Goal: Book appointment/travel/reservation

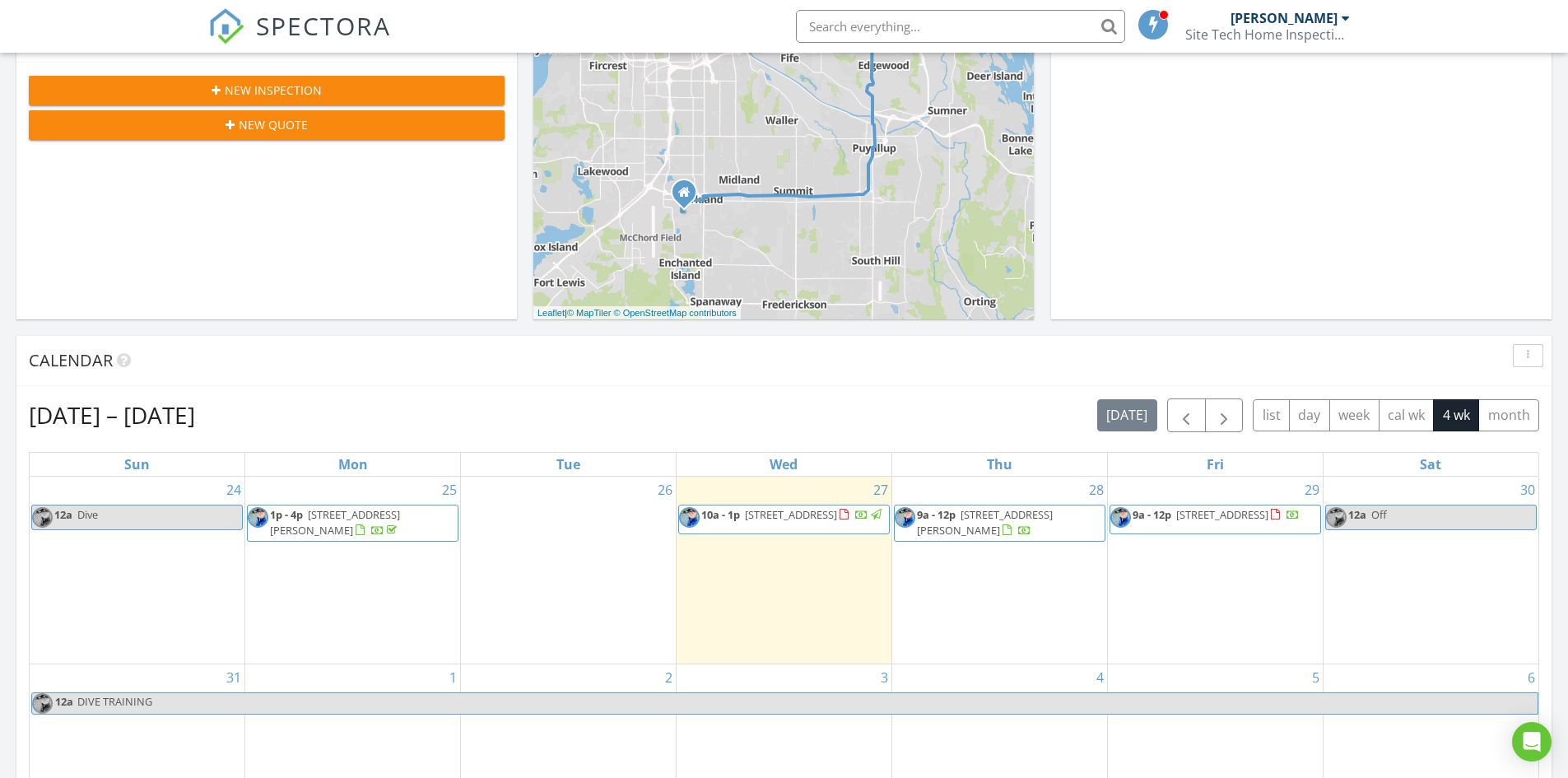
scroll to position [164, 0]
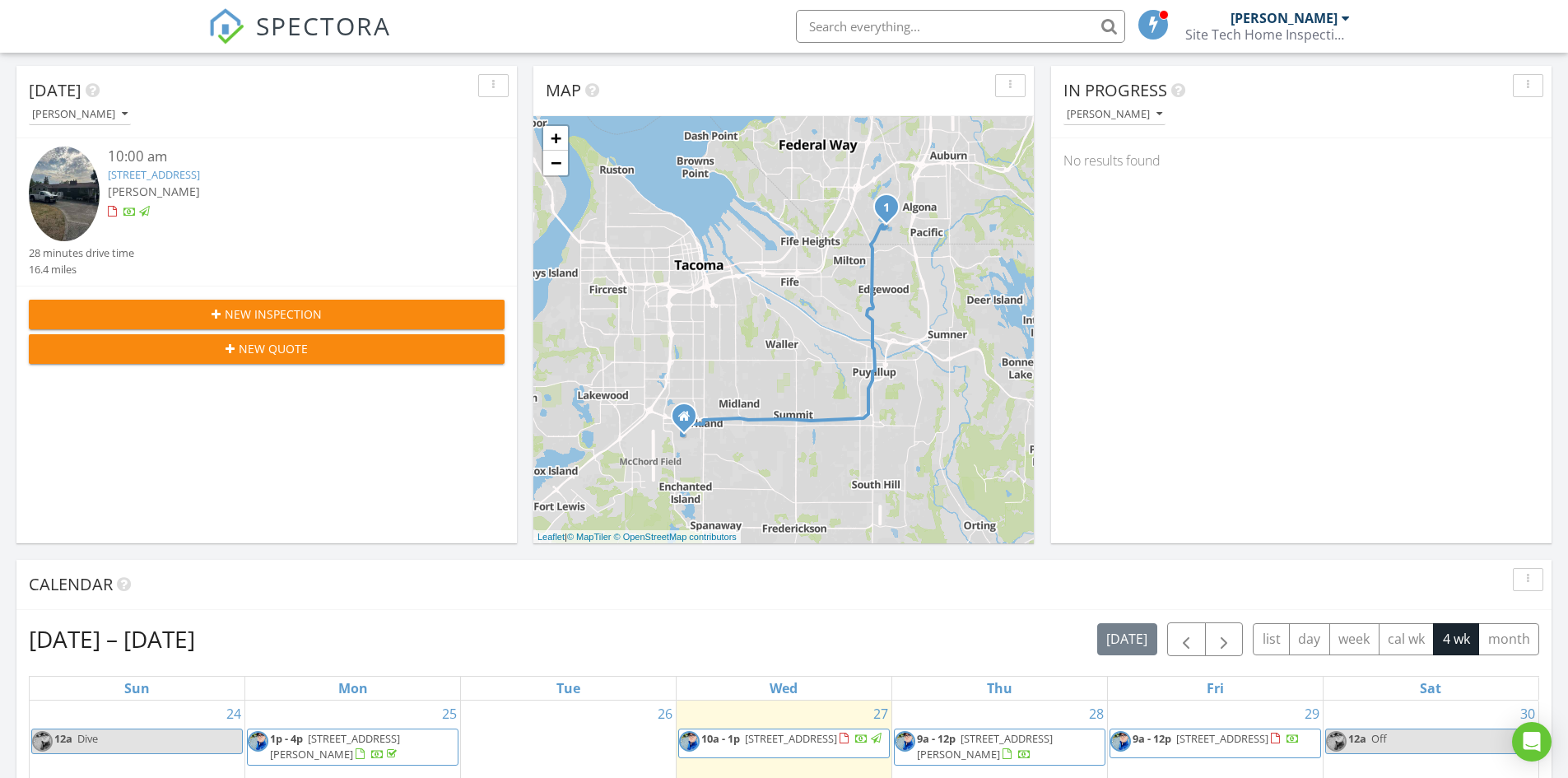
click at [306, 311] on span "New Inspection" at bounding box center [273, 314] width 97 height 18
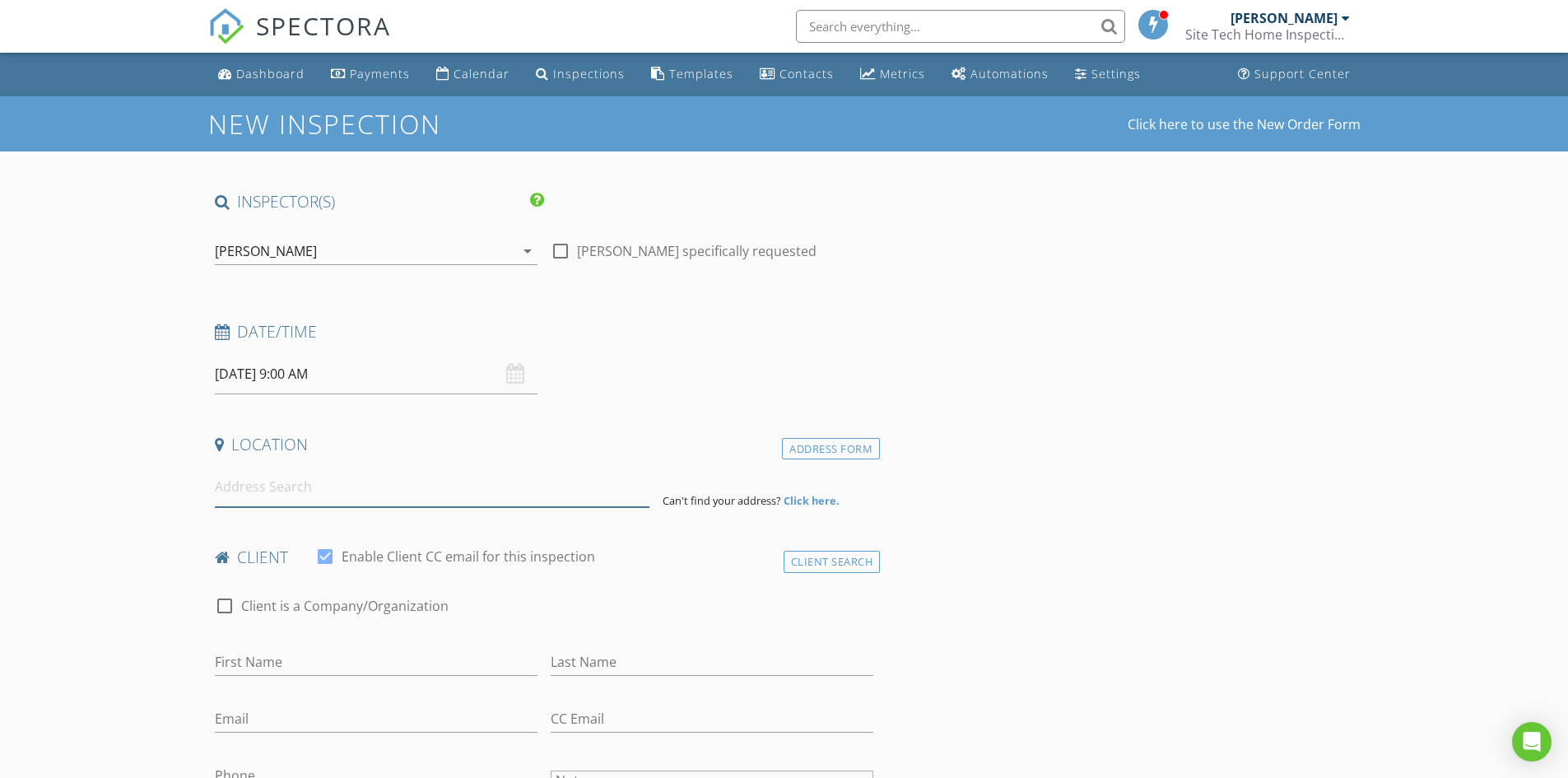
click at [322, 487] on input at bounding box center [432, 487] width 435 height 40
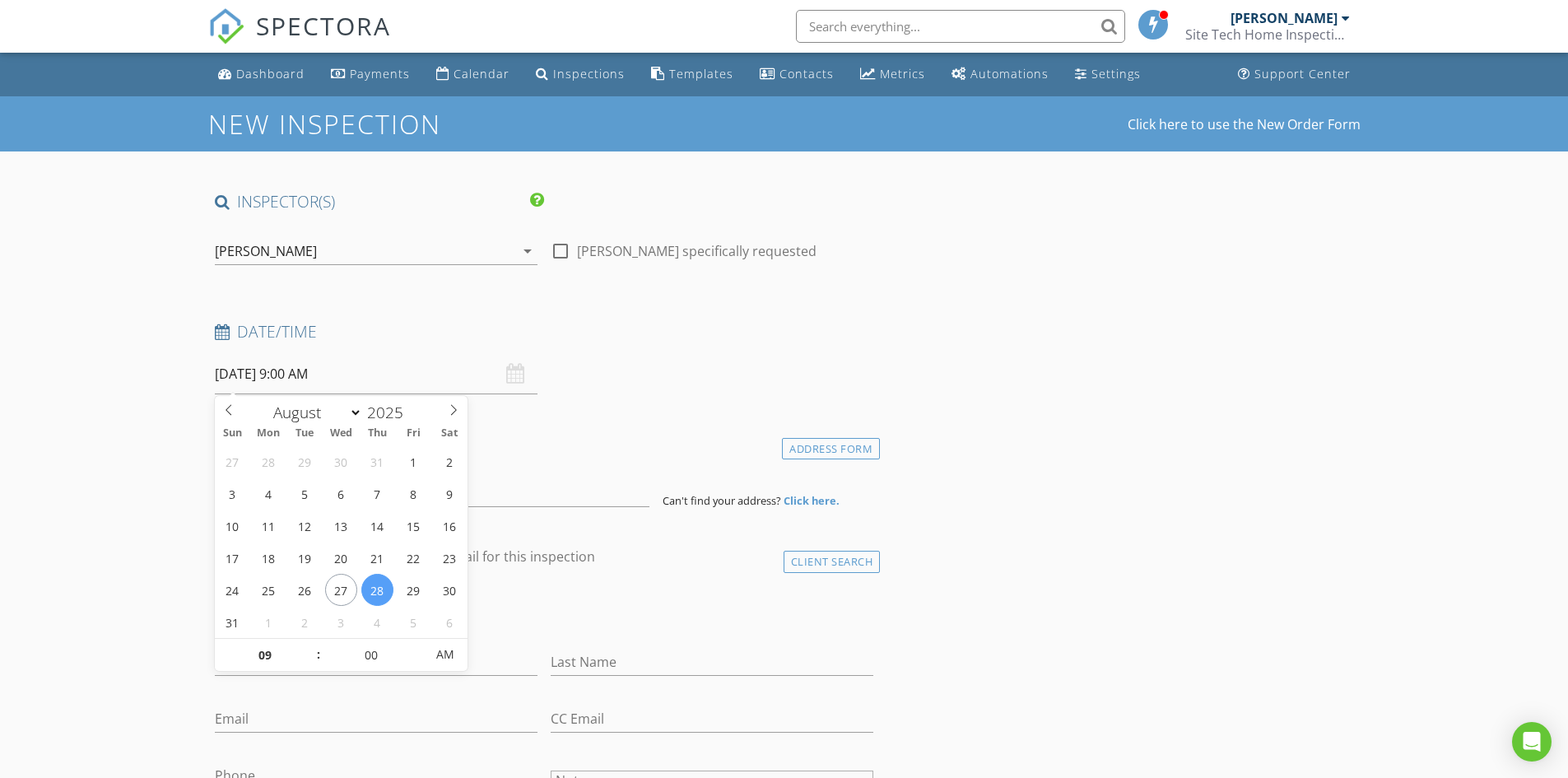
click at [373, 381] on input "[DATE] 9:00 AM" at bounding box center [376, 374] width 322 height 40
type input "[DATE] 9:00 AM"
type input "10"
type input "[DATE] 10:00 AM"
click at [310, 643] on span at bounding box center [311, 647] width 12 height 17
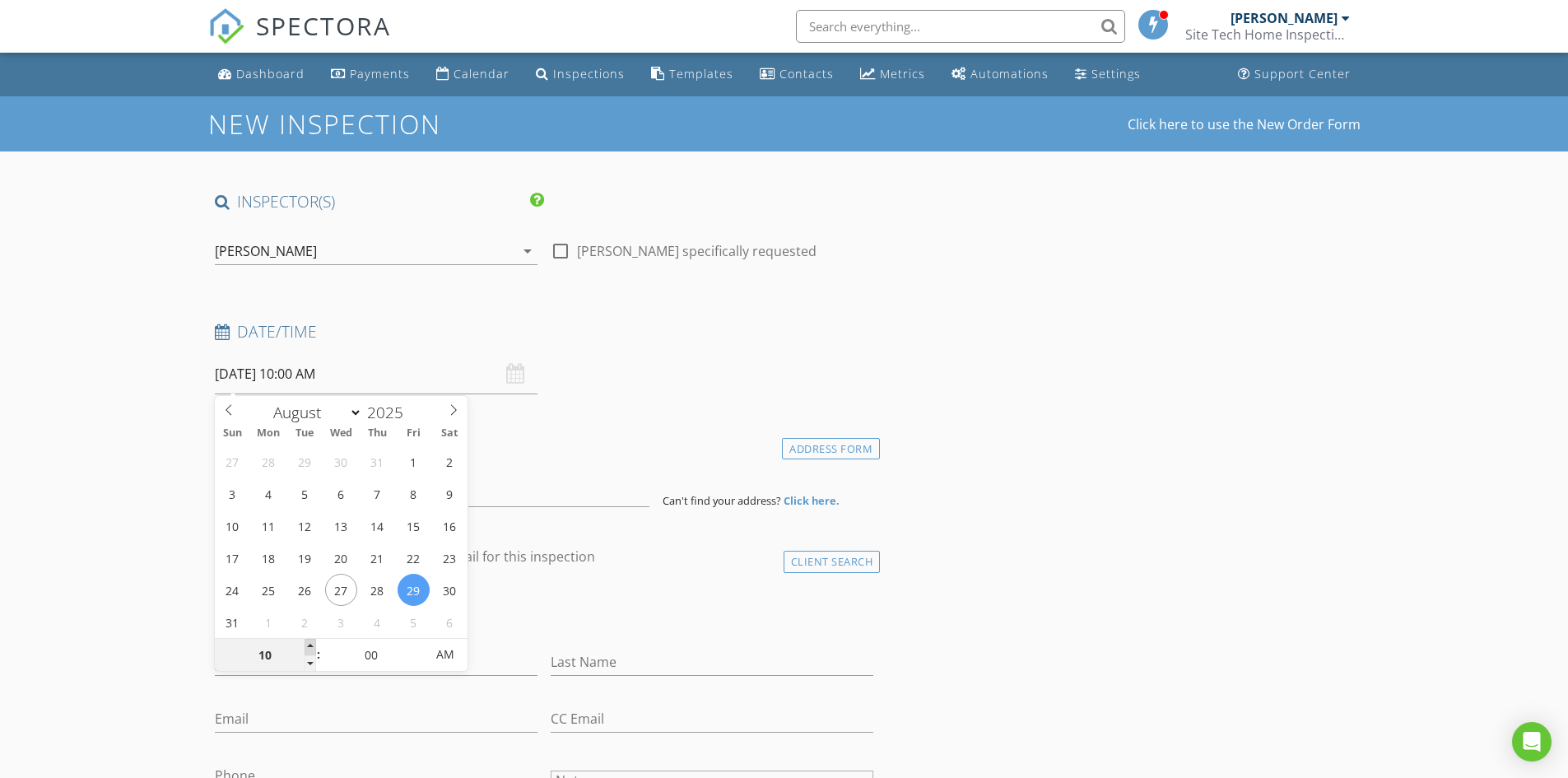
type input "11"
type input "[DATE] 11:00 AM"
click at [310, 643] on span at bounding box center [311, 647] width 12 height 17
type input "12"
type input "[DATE] 12:00 PM"
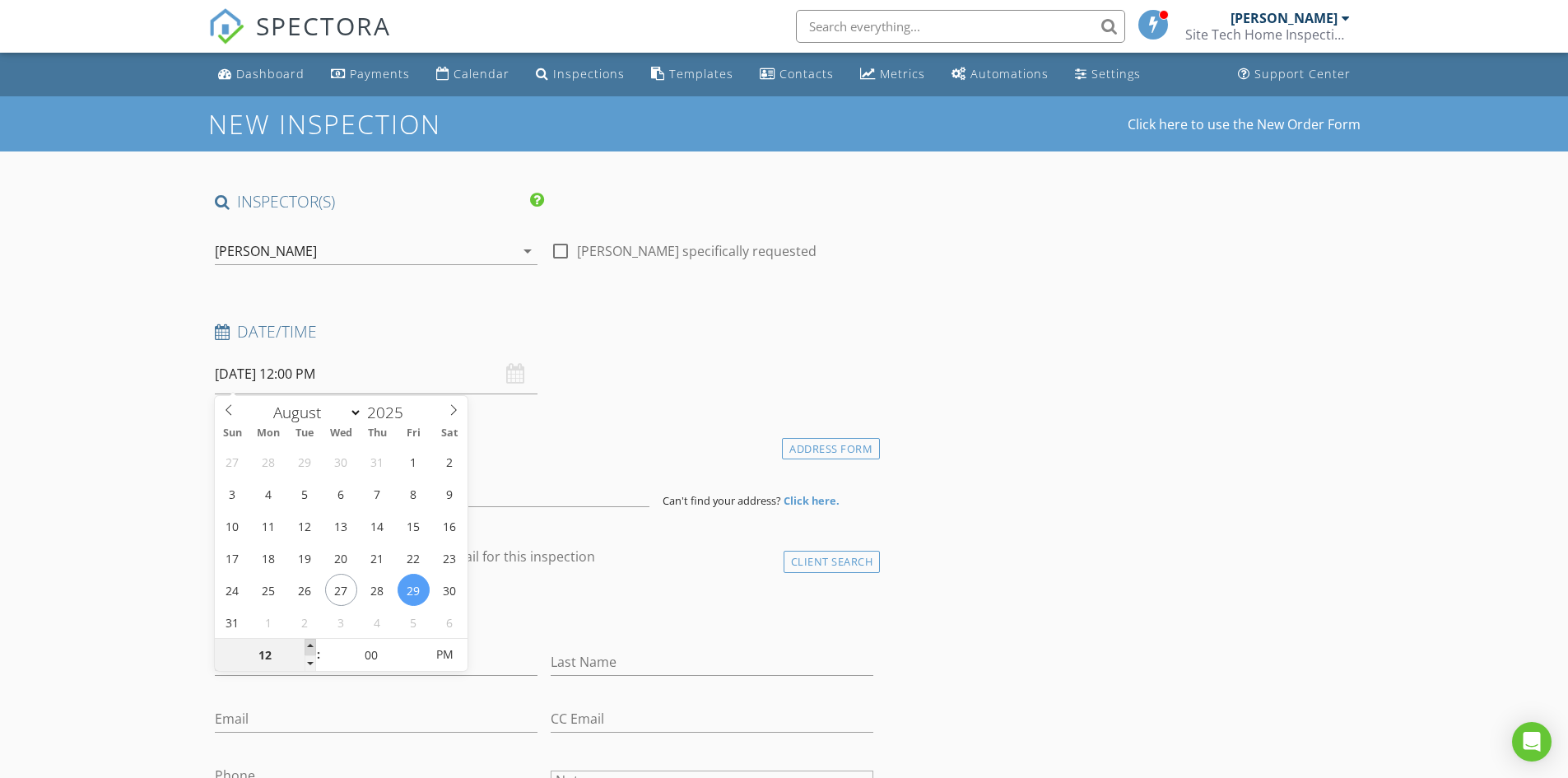
click at [310, 643] on span at bounding box center [311, 647] width 12 height 17
type input "01"
type input "[DATE] 1:00 PM"
click at [310, 643] on span at bounding box center [311, 647] width 12 height 17
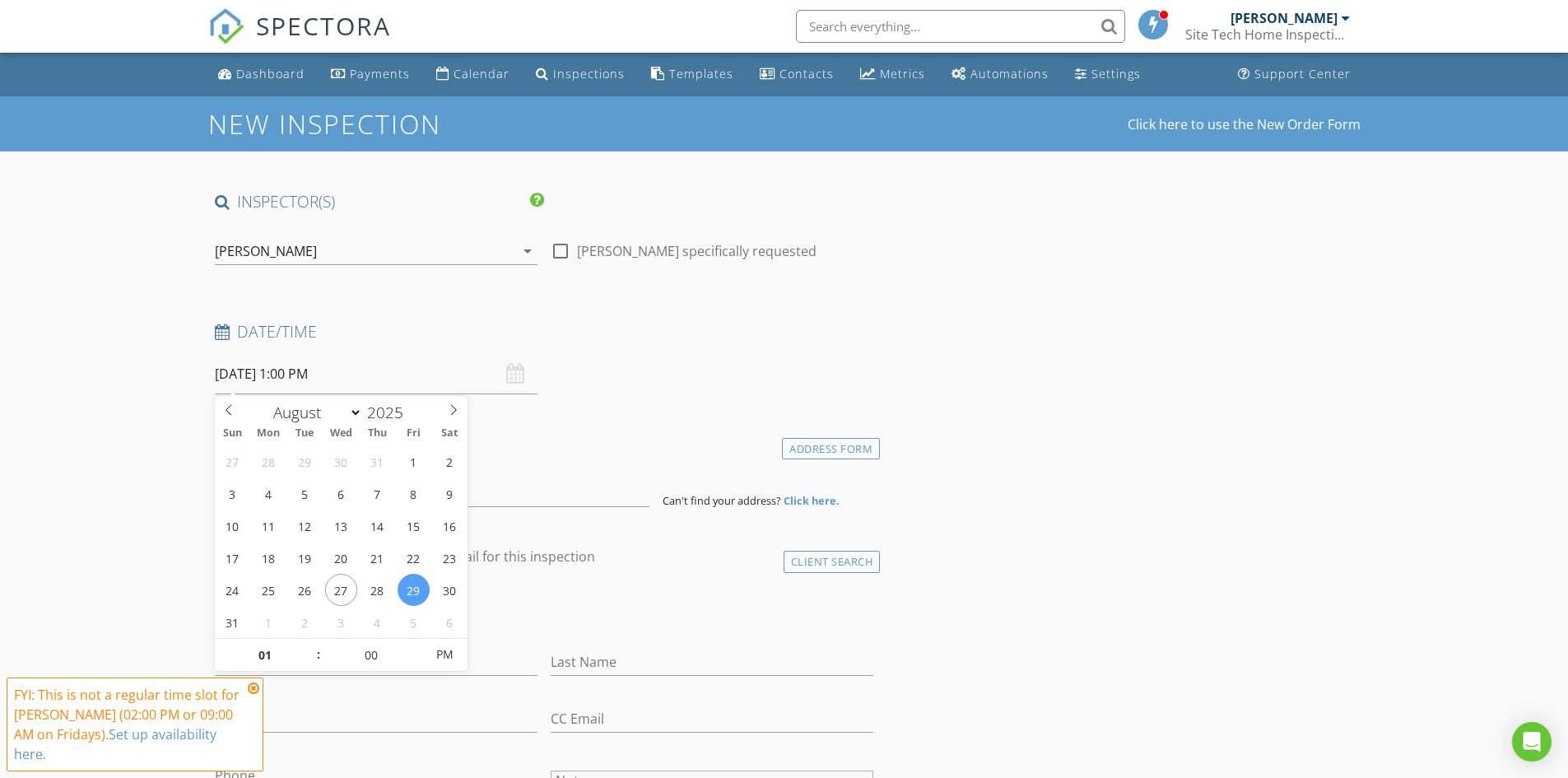
click at [403, 364] on input "[DATE] 1:00 PM" at bounding box center [376, 374] width 322 height 40
type input "02"
type input "[DATE] 2:00 PM"
drag, startPoint x: 305, startPoint y: 640, endPoint x: 286, endPoint y: 629, distance: 22.0
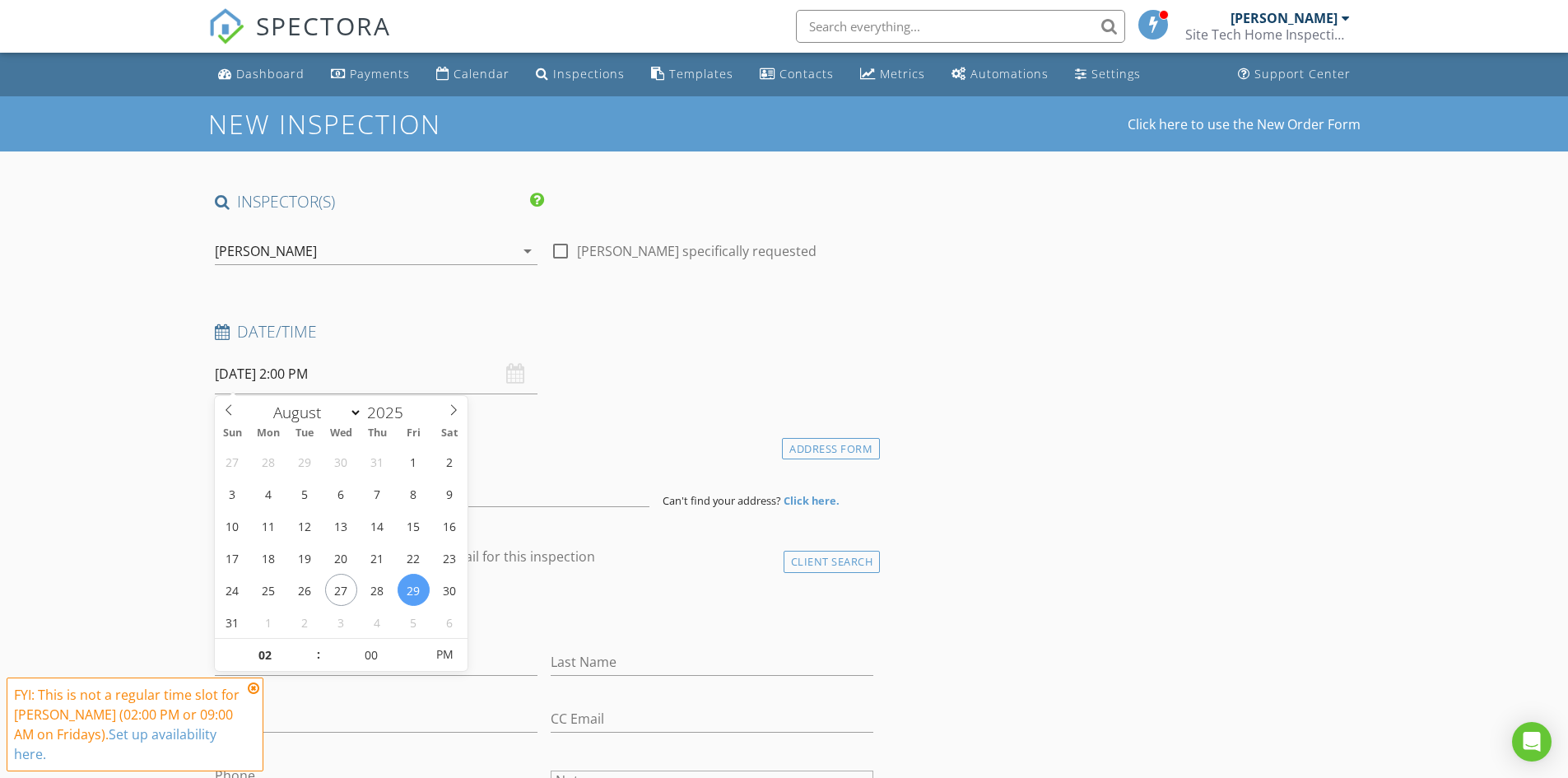
click at [306, 640] on span at bounding box center [311, 647] width 12 height 17
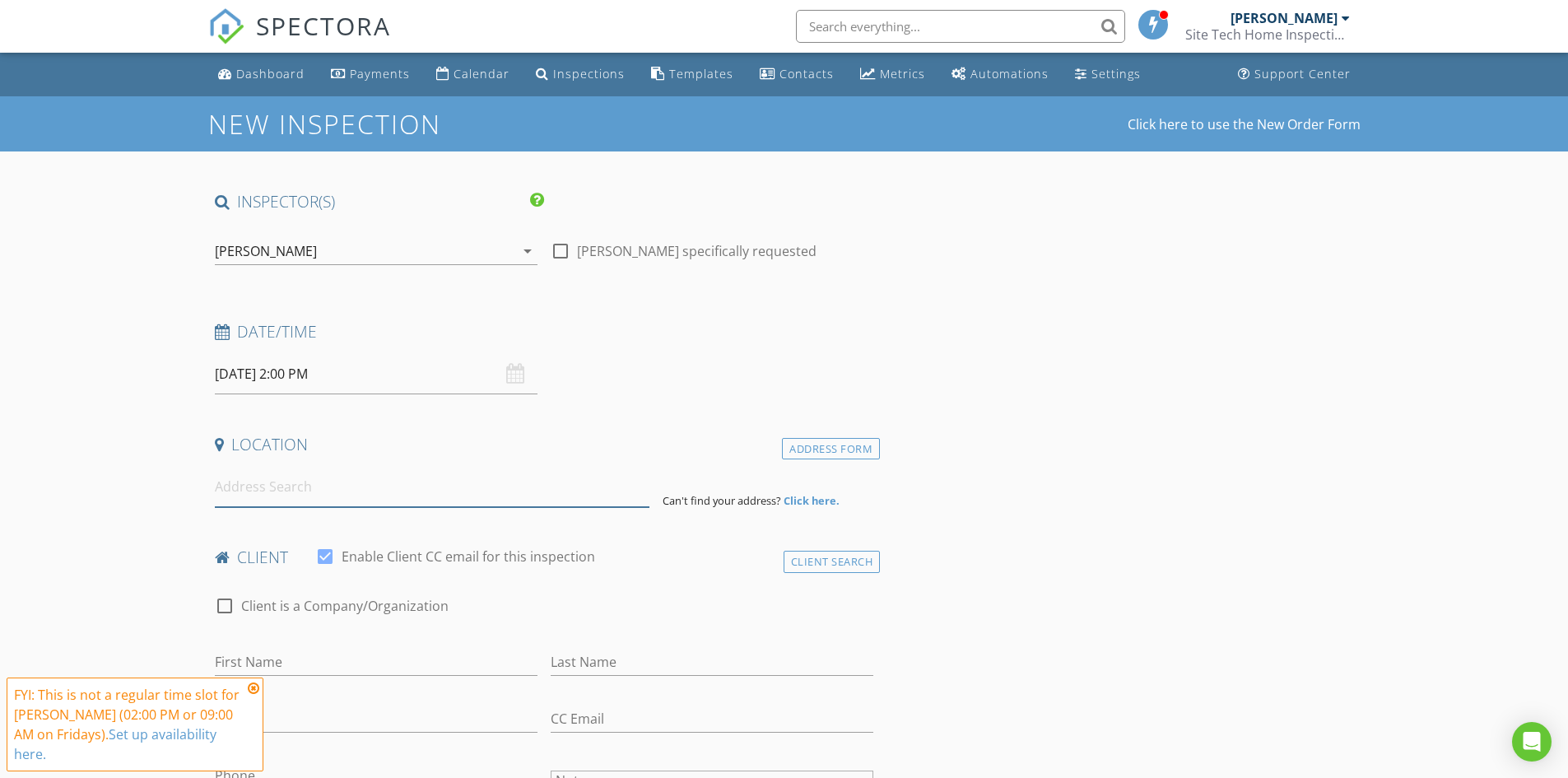
click at [245, 491] on input at bounding box center [432, 487] width 435 height 40
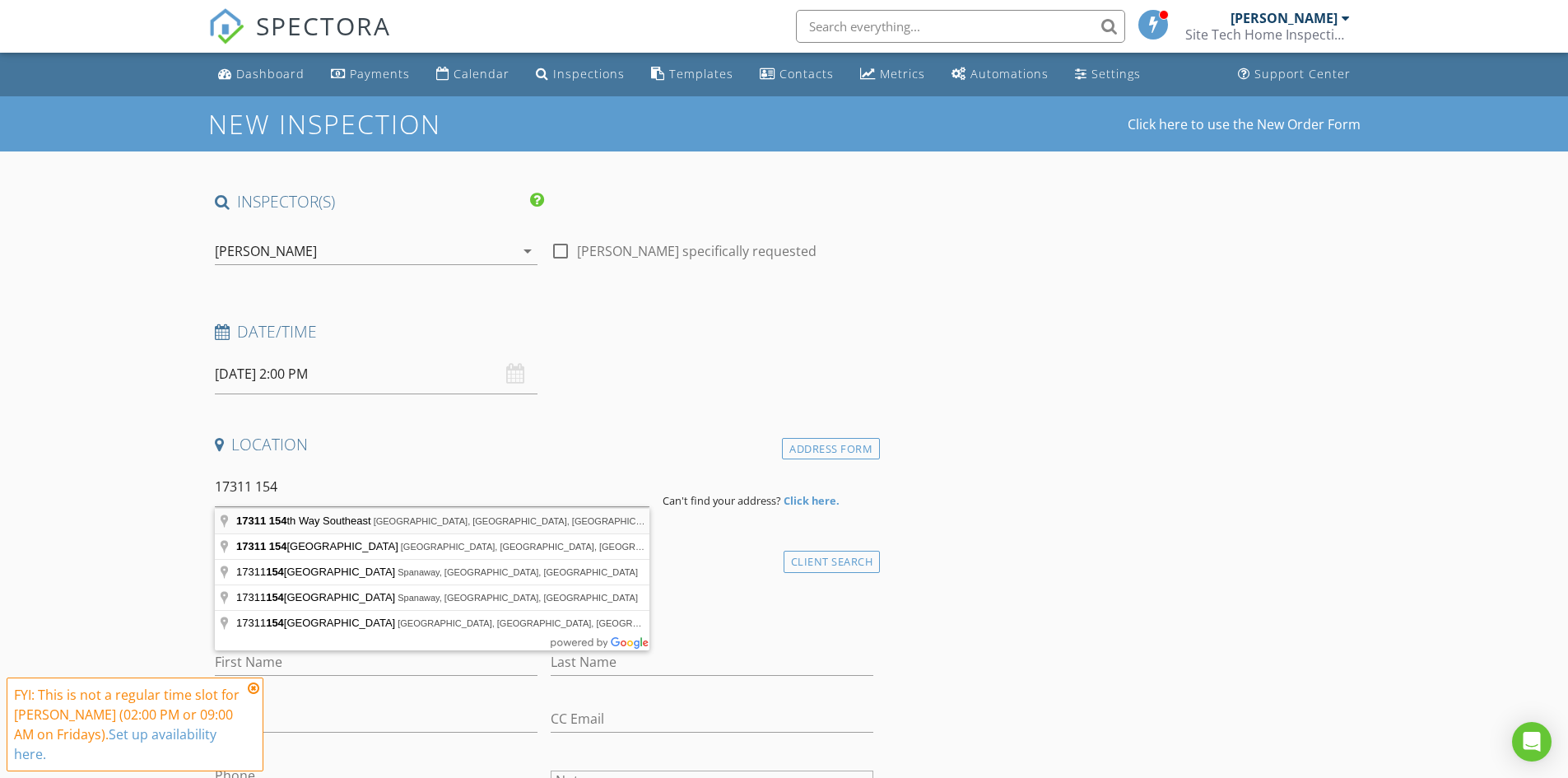
type input "[STREET_ADDRESS]"
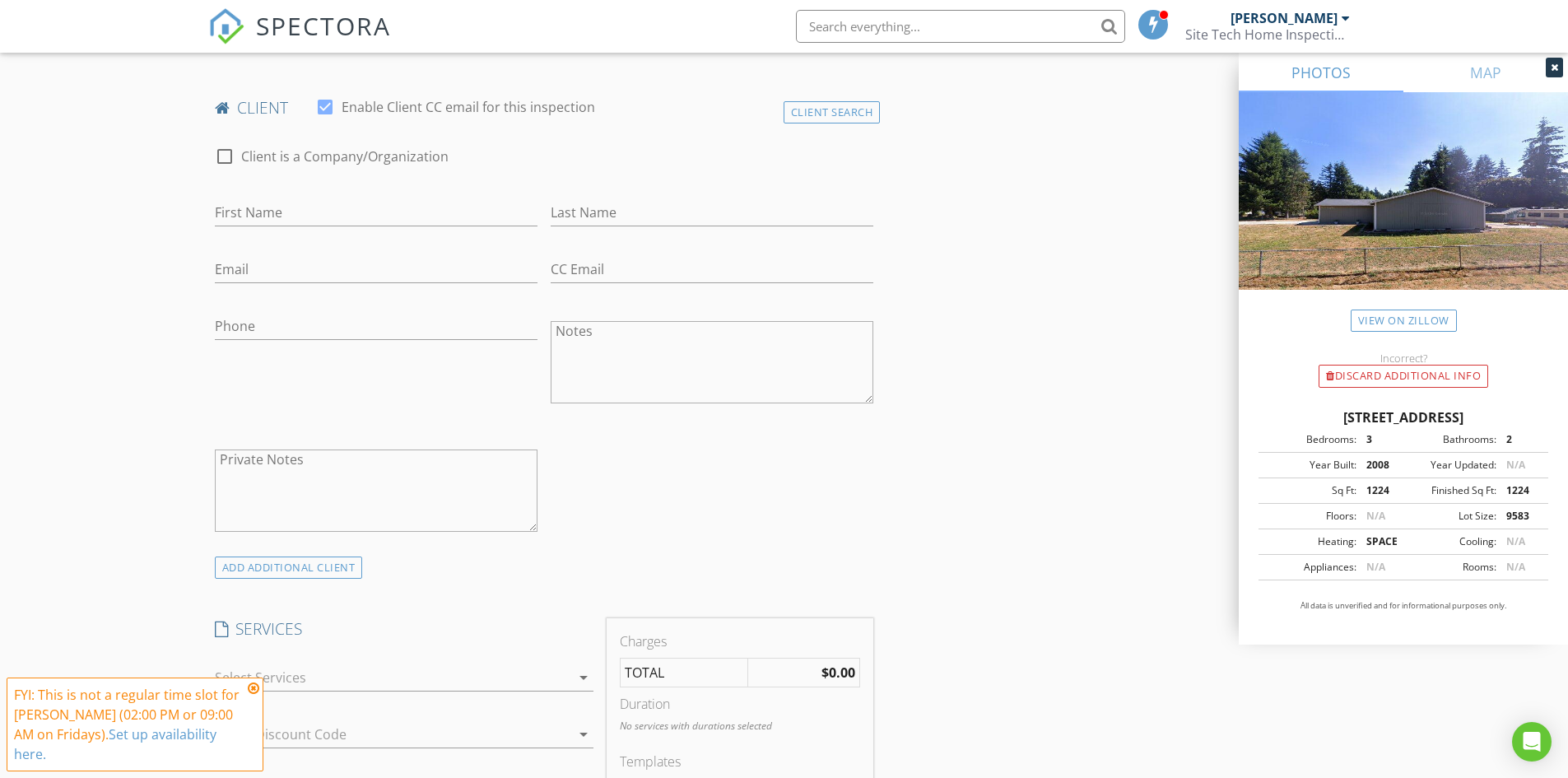
scroll to position [988, 0]
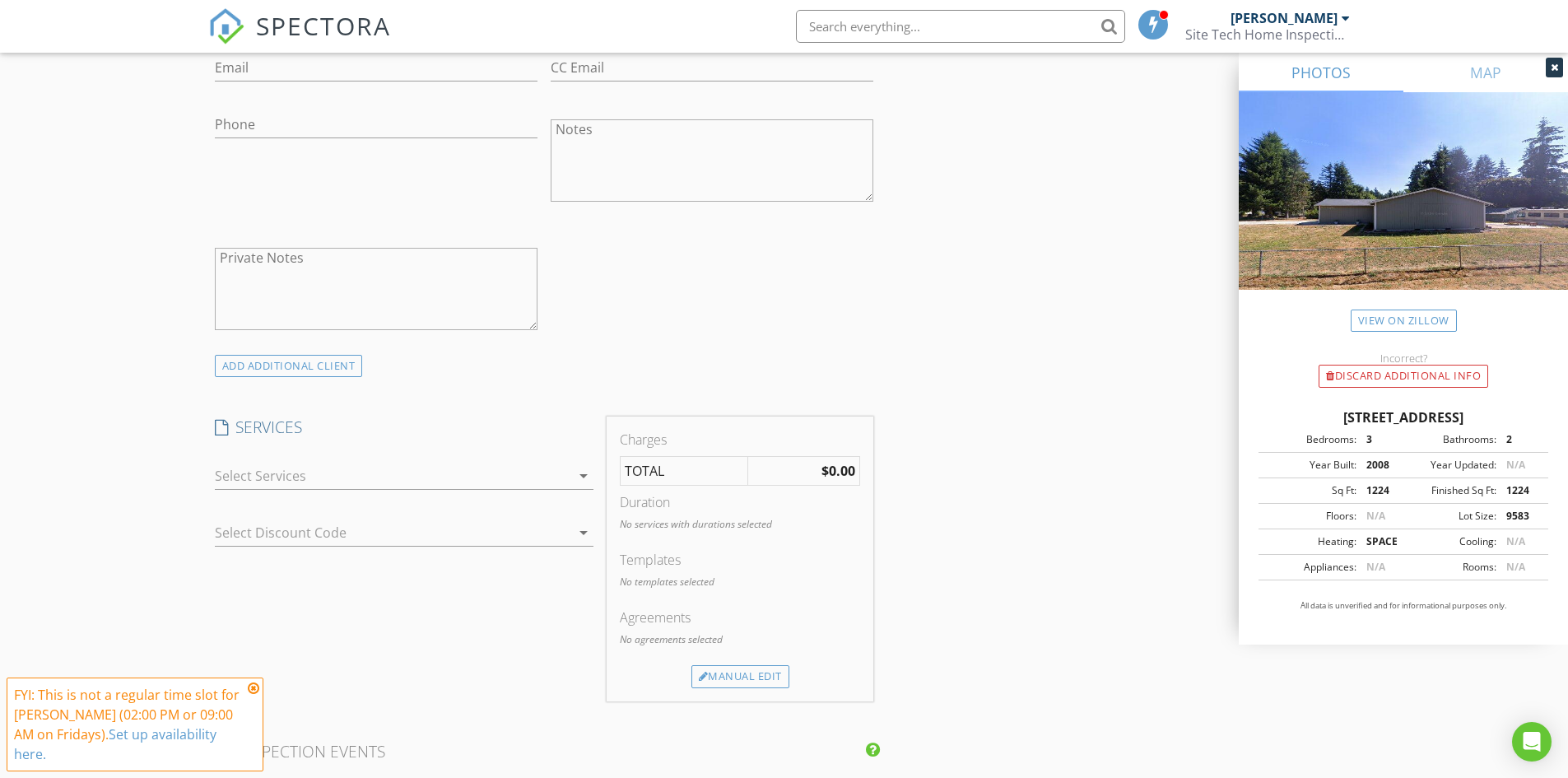
click at [392, 468] on div at bounding box center [392, 476] width 356 height 27
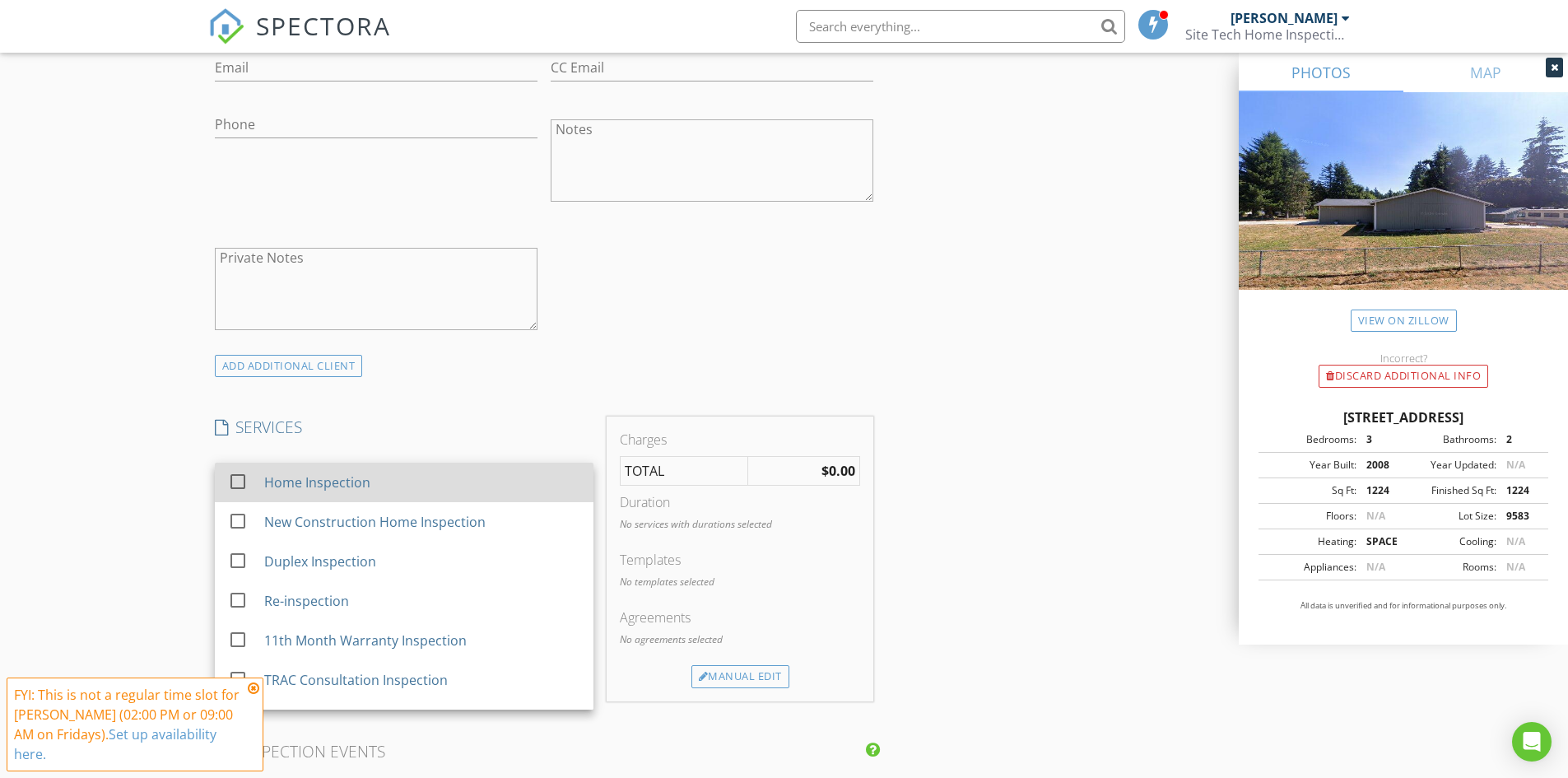
click at [301, 486] on div "Home Inspection" at bounding box center [316, 482] width 106 height 20
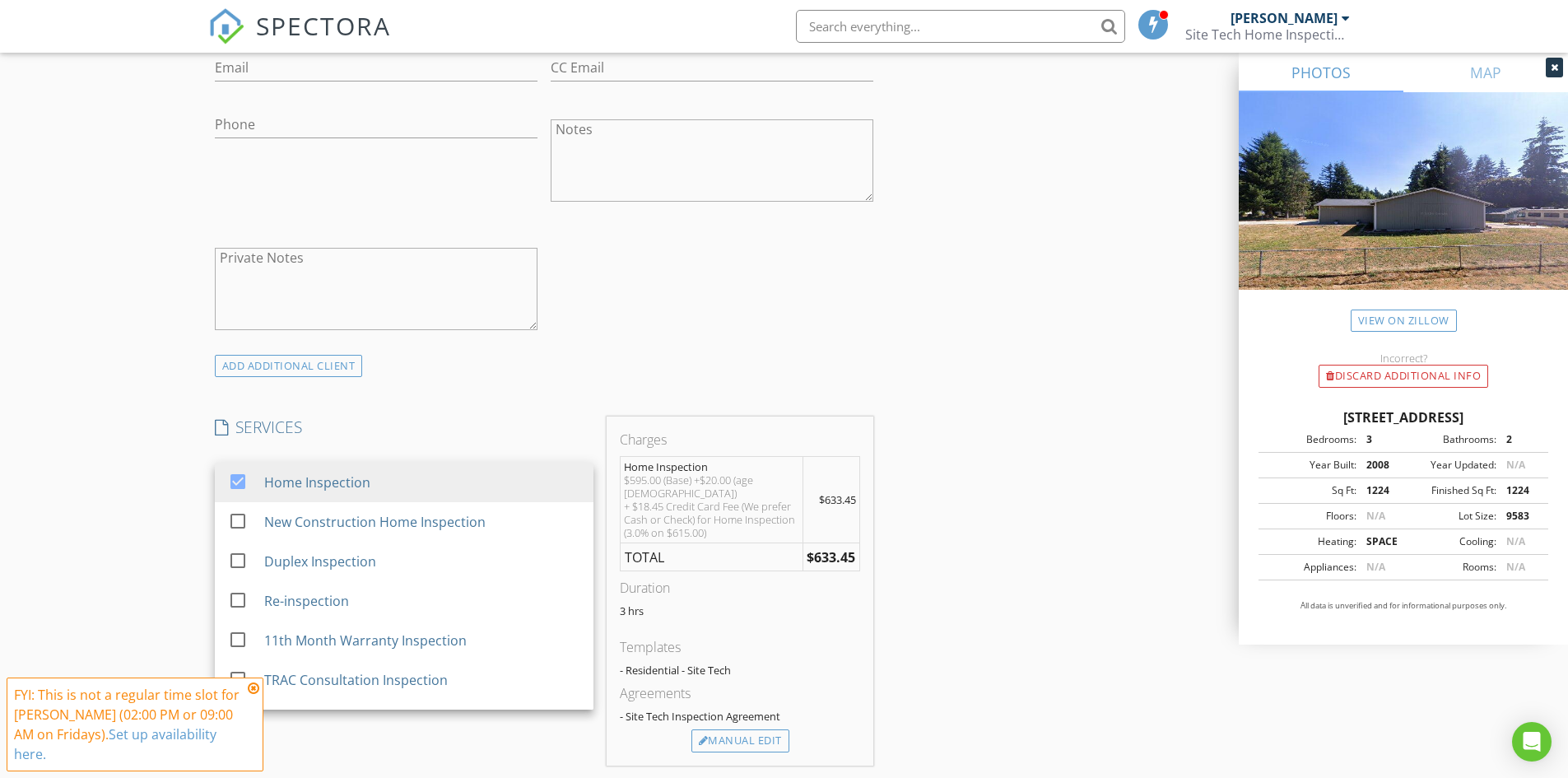
click at [160, 464] on div "New Inspection Click here to use the New Order Form INSPECTOR(S) check_box [PER…" at bounding box center [784, 557] width 1568 height 2897
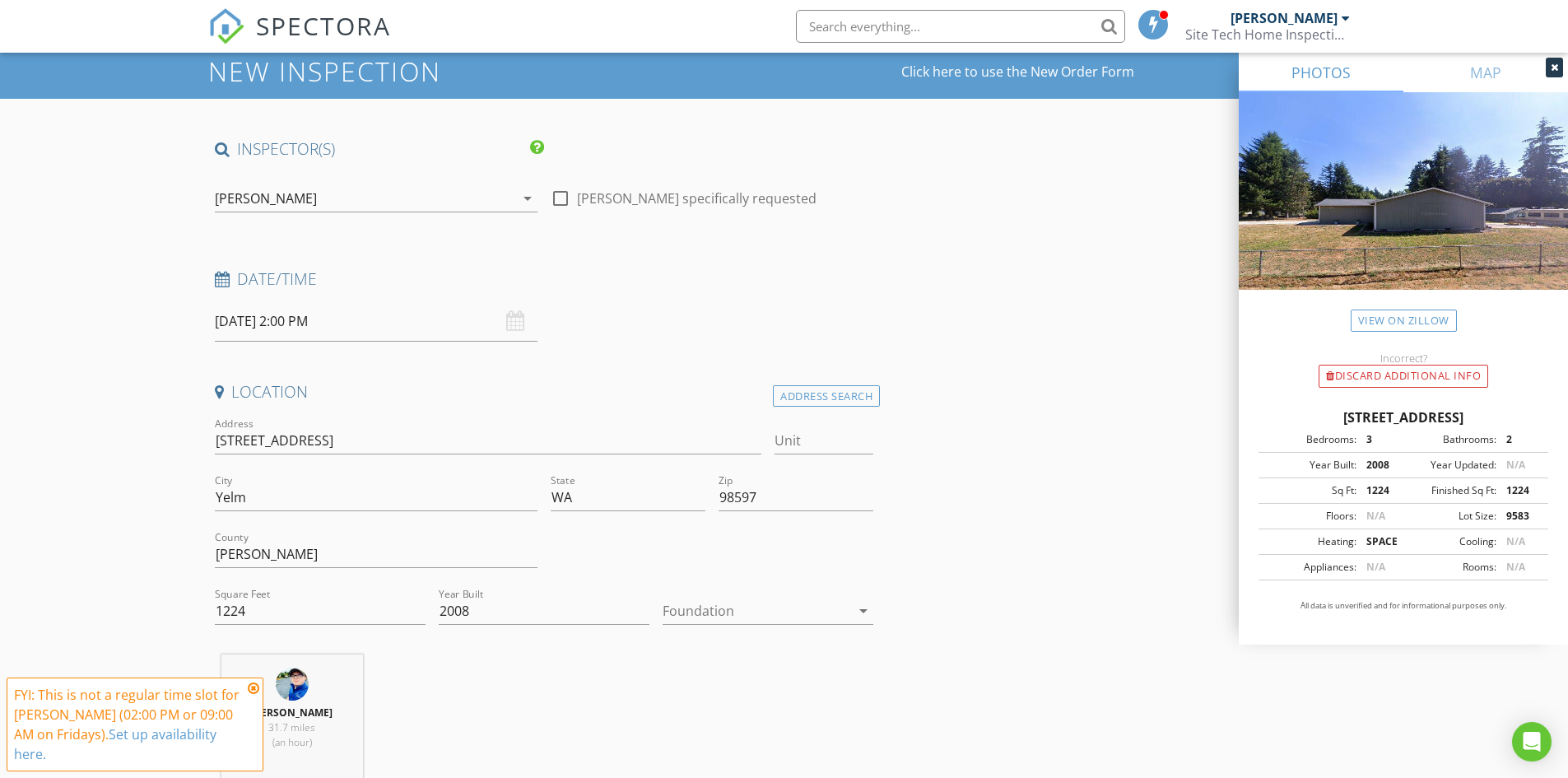
scroll to position [83, 0]
